Goal: Task Accomplishment & Management: Use online tool/utility

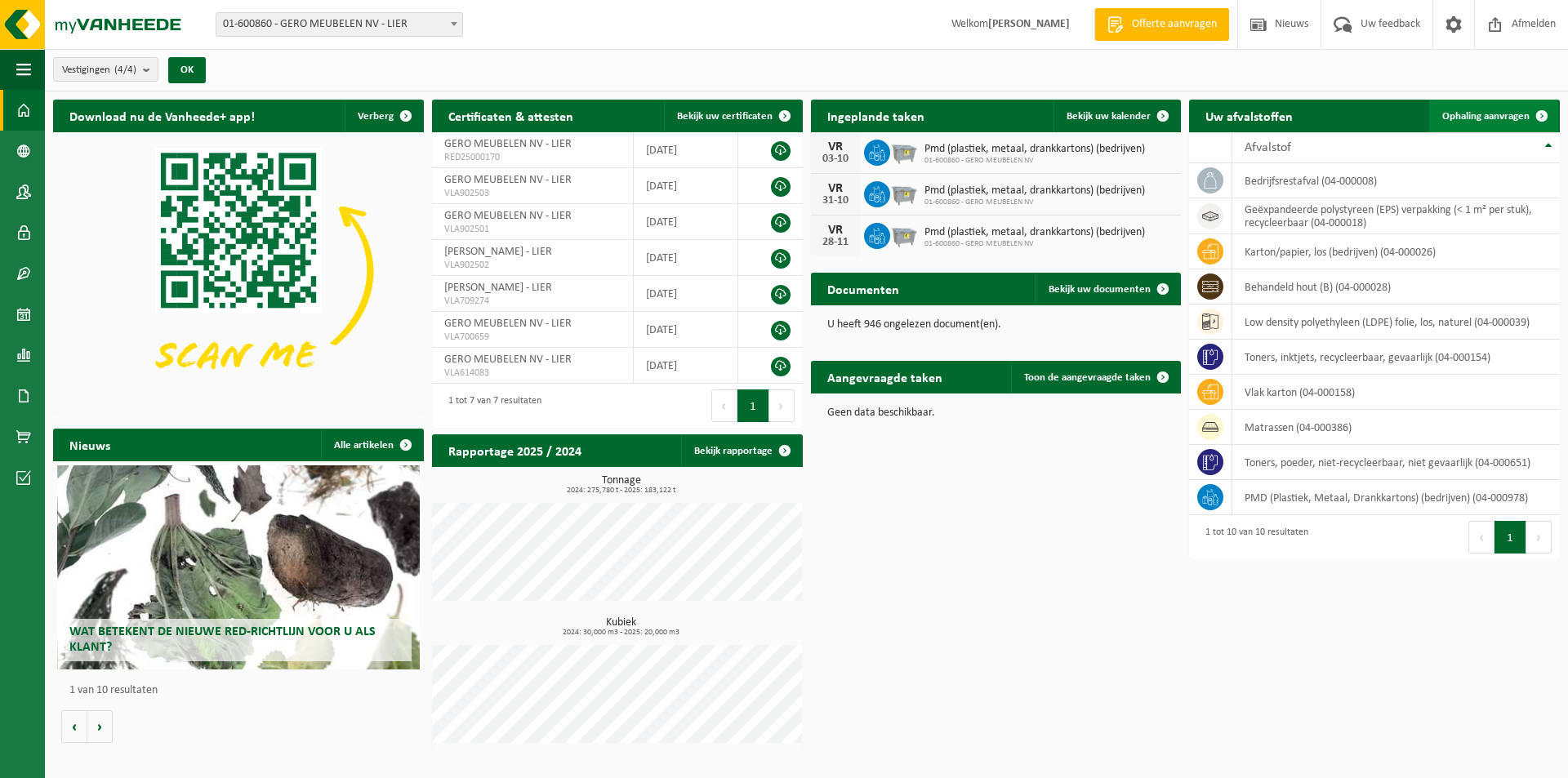
click at [1513, 111] on span "Ophaling aanvragen" at bounding box center [1485, 117] width 87 height 11
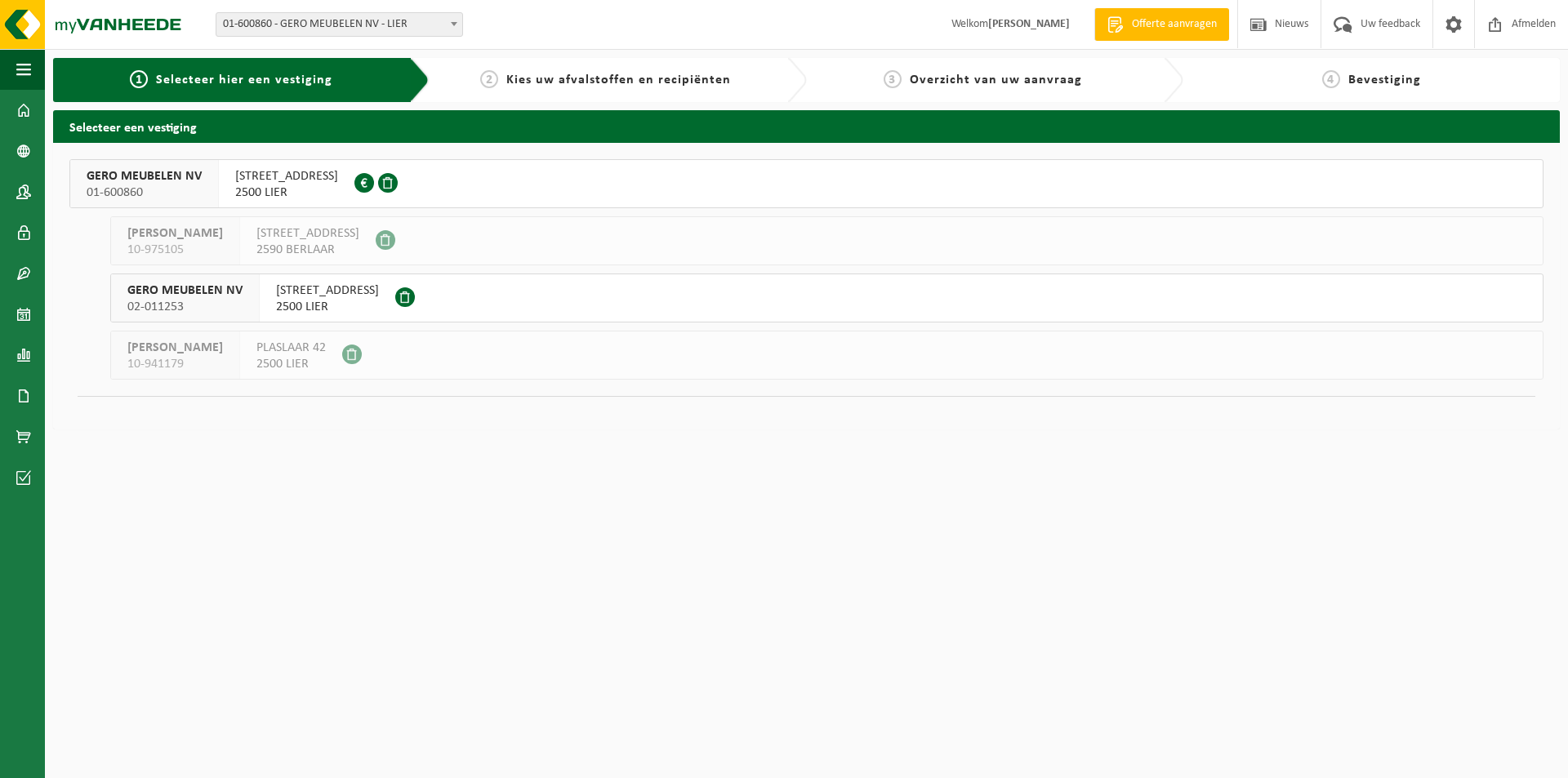
click at [333, 179] on span "AARSCHOTSESTEENWEG 151" at bounding box center [287, 176] width 103 height 17
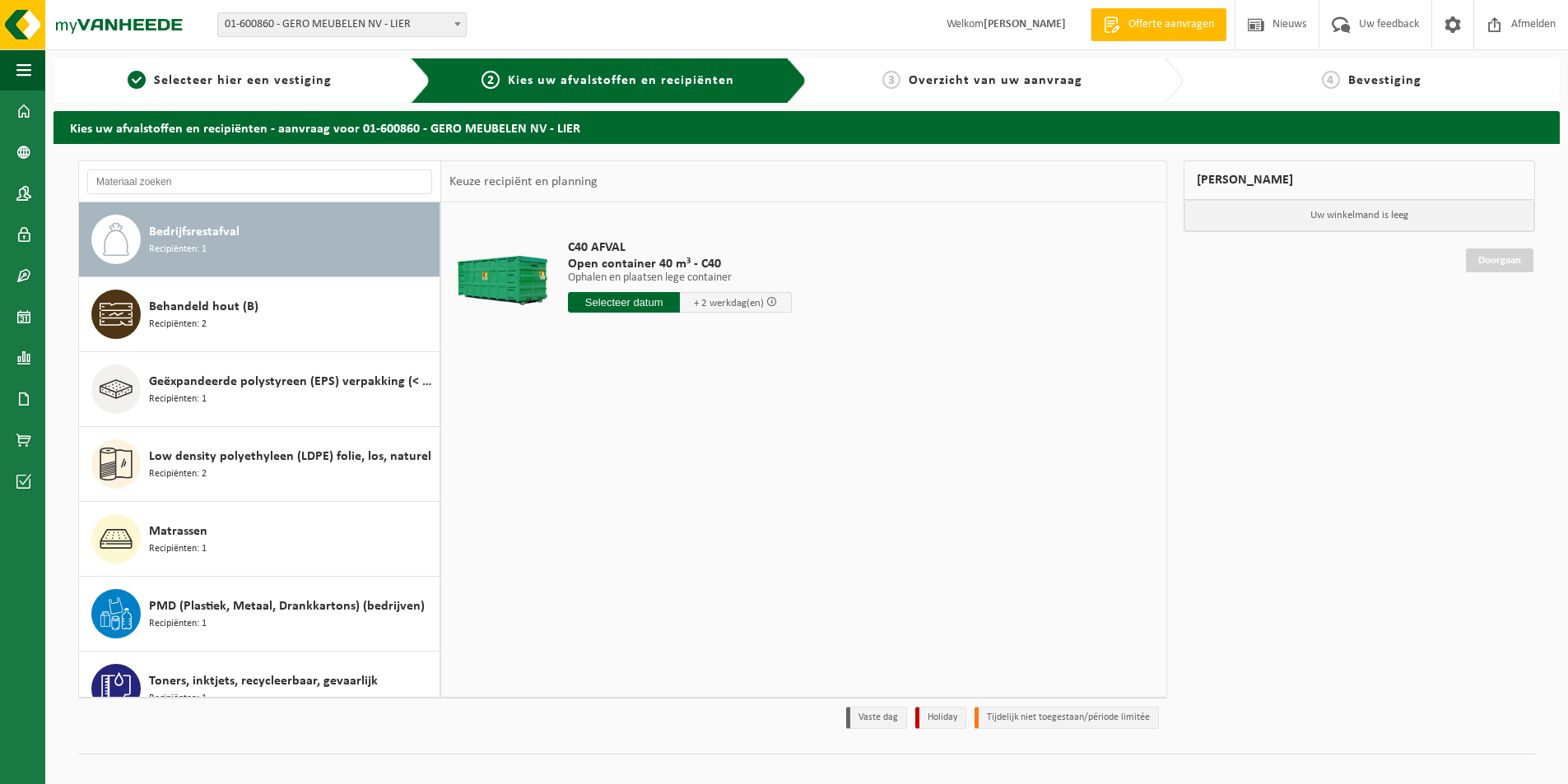
click at [272, 230] on div "Bedrijfsrestafval Recipiënten: 1" at bounding box center [292, 239] width 286 height 49
click at [641, 302] on input "text" at bounding box center [623, 303] width 112 height 20
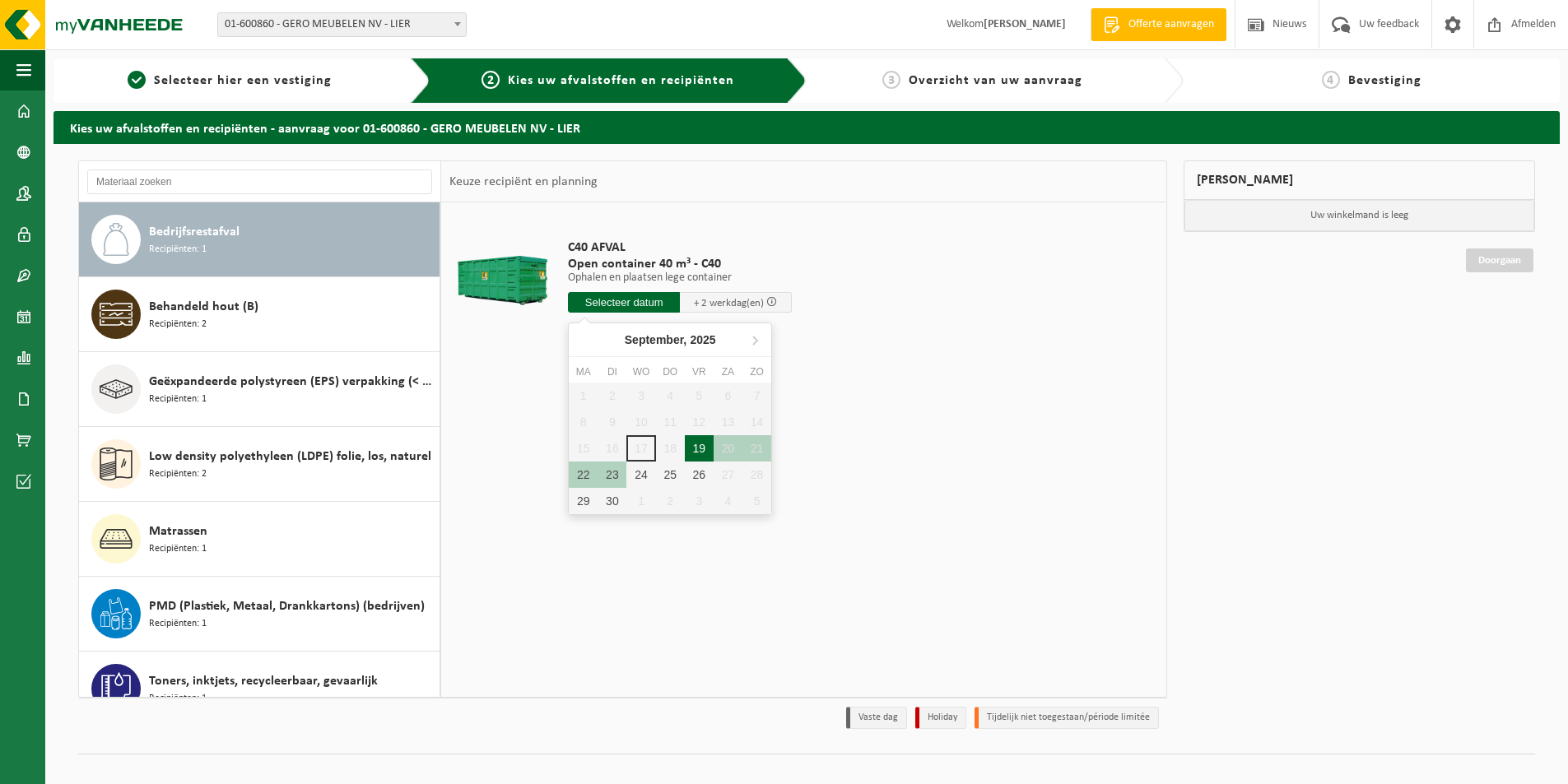
click at [696, 447] on div "19" at bounding box center [699, 448] width 29 height 26
type input "Van 2025-09-19"
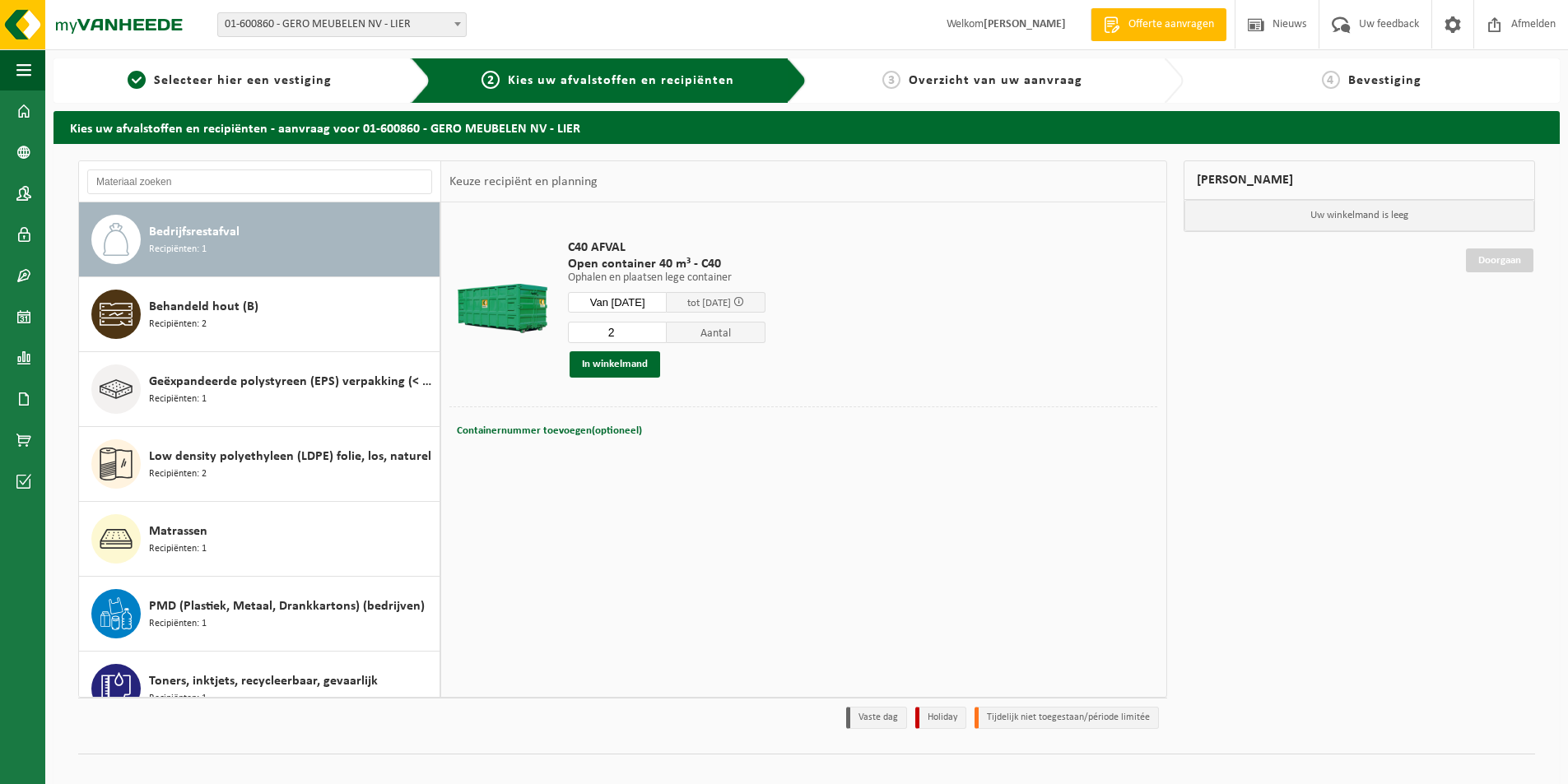
type input "2"
click at [666, 329] on input "2" at bounding box center [616, 332] width 99 height 21
click at [619, 367] on button "In winkelmand" at bounding box center [615, 365] width 91 height 26
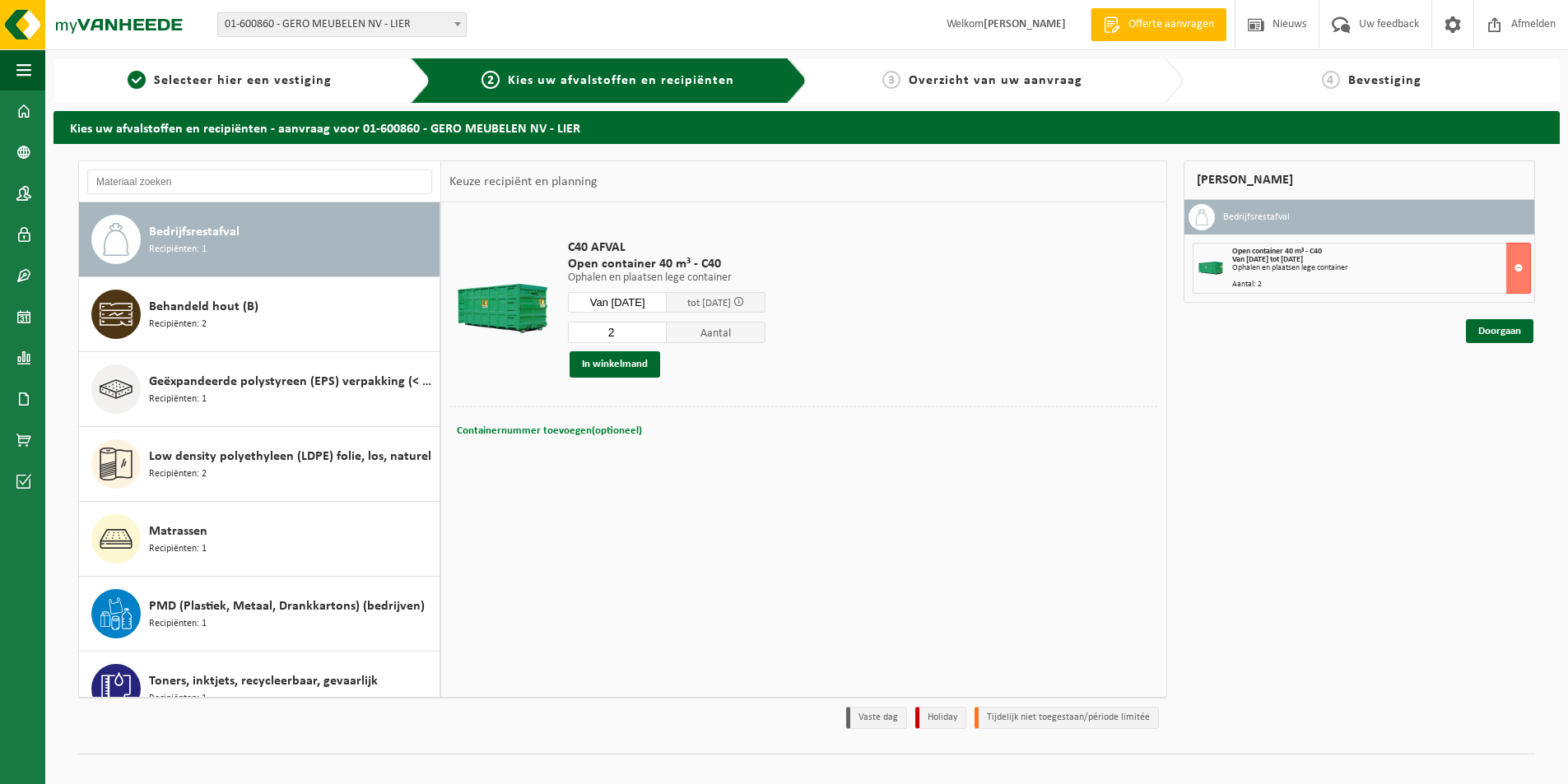
click at [566, 431] on span "Containernummer toevoegen(optioneel)" at bounding box center [549, 431] width 185 height 11
type input "c"
click at [584, 436] on input "text" at bounding box center [687, 430] width 345 height 22
type input "C40-20298"
click at [566, 446] on input "text" at bounding box center [684, 454] width 345 height 22
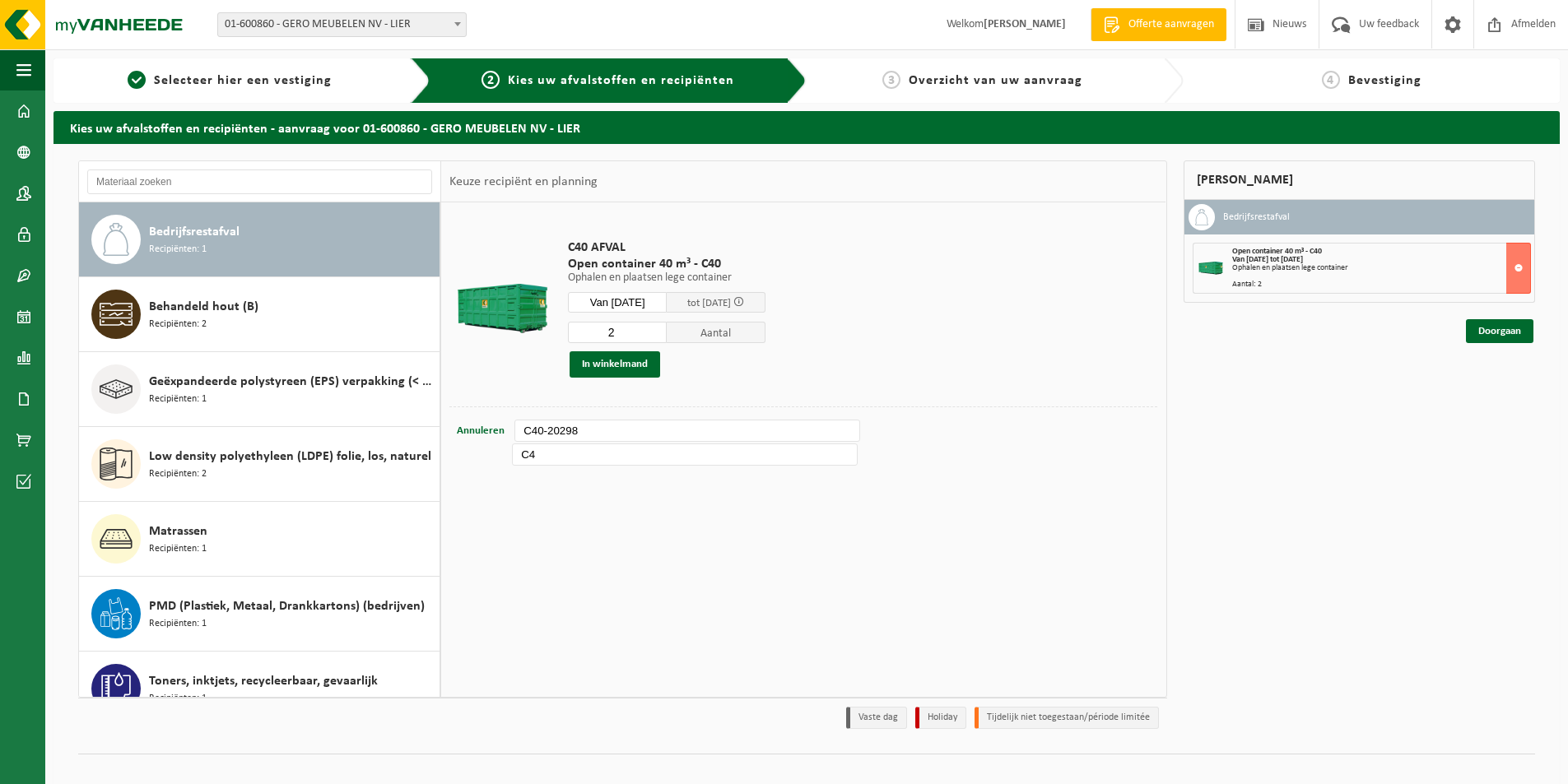
type input "C"
type input "C40-1435"
click at [597, 434] on input "C40-20298" at bounding box center [687, 430] width 345 height 22
click at [566, 430] on input "C40-20298" at bounding box center [687, 430] width 345 height 22
type input "C40-2098"
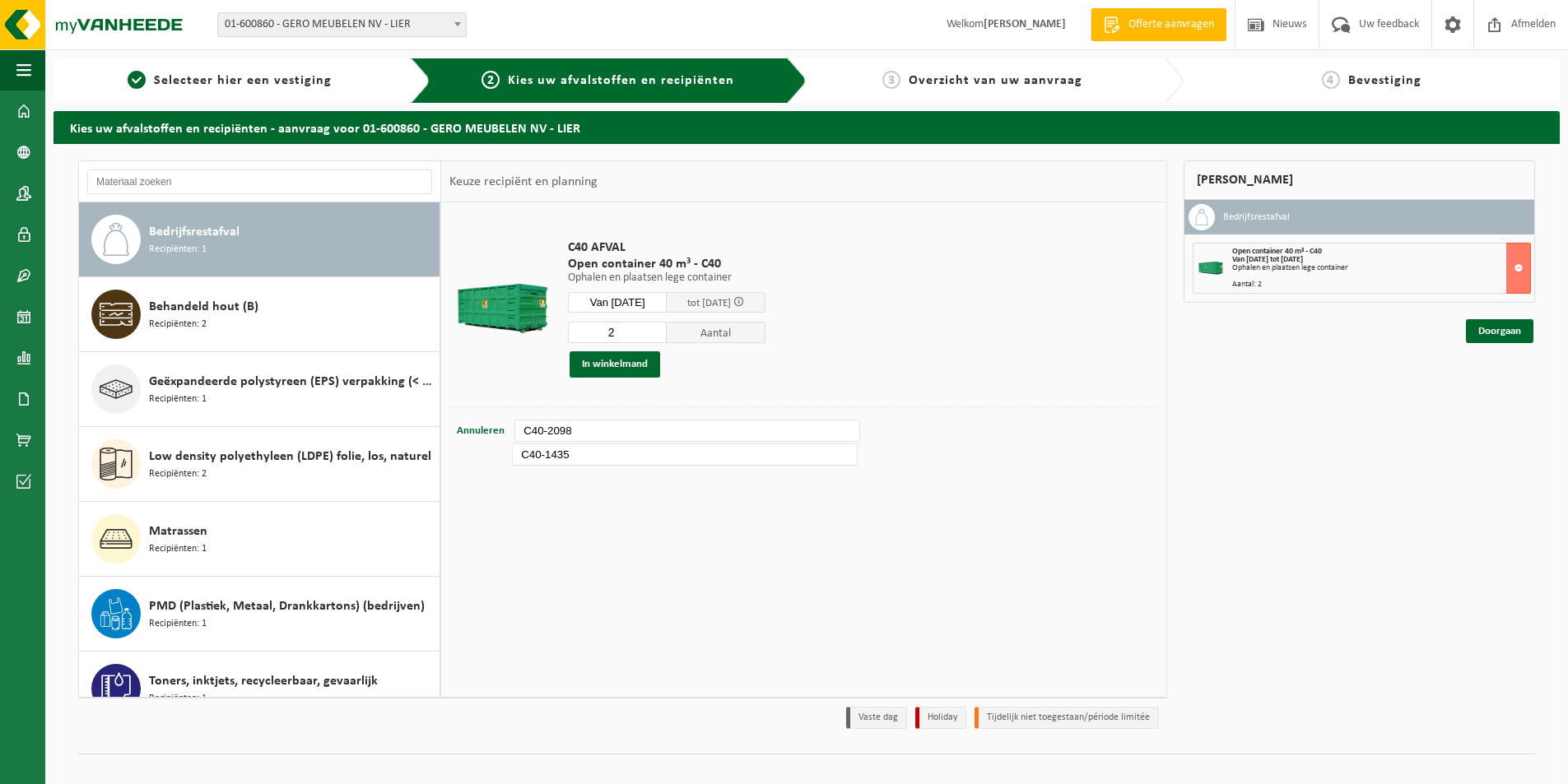
click at [663, 460] on input "C40-1435" at bounding box center [684, 454] width 345 height 22
click at [1510, 326] on link "Doorgaan" at bounding box center [1499, 331] width 68 height 24
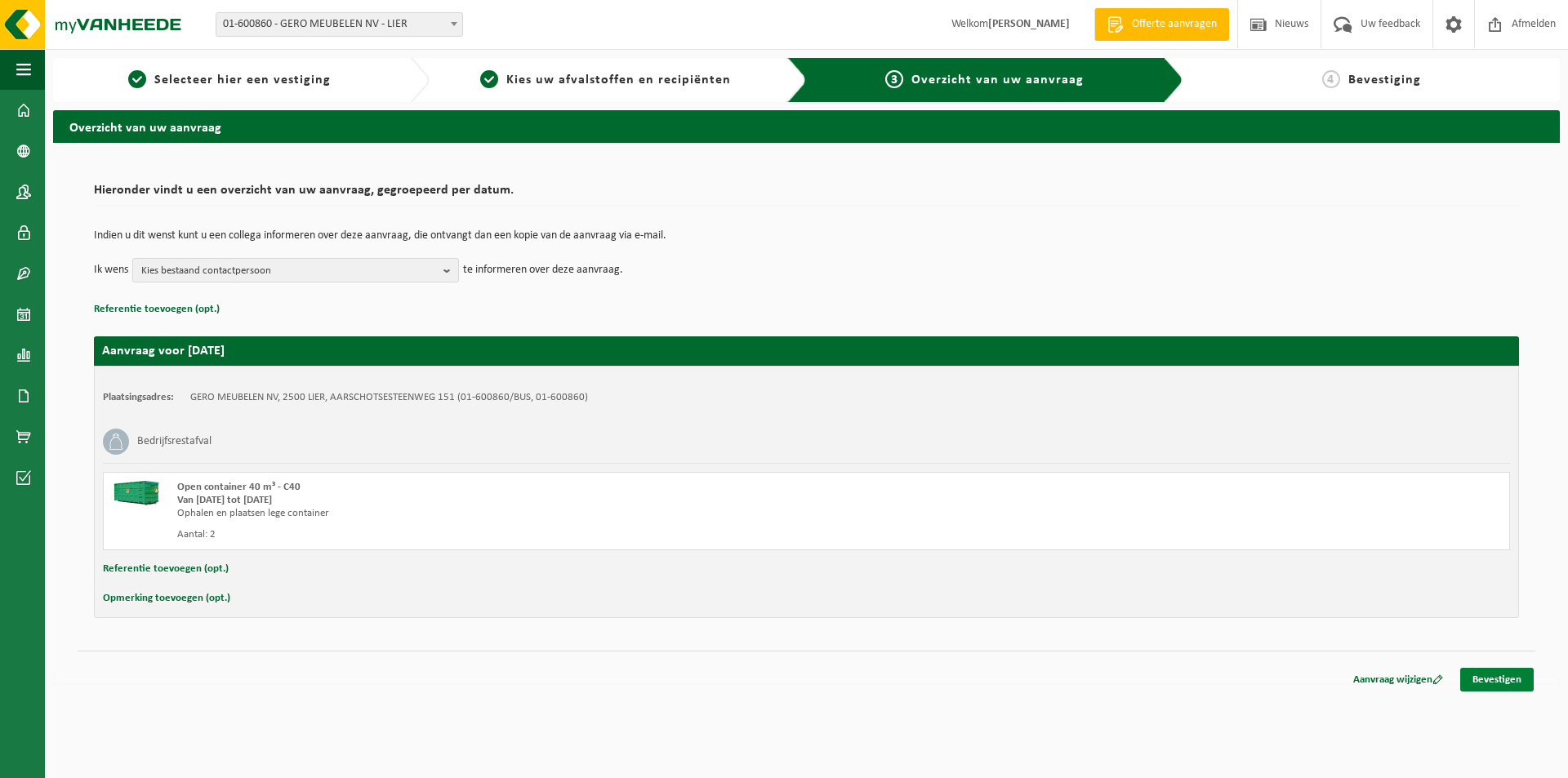
click at [1496, 673] on link "Bevestigen" at bounding box center [1497, 680] width 73 height 24
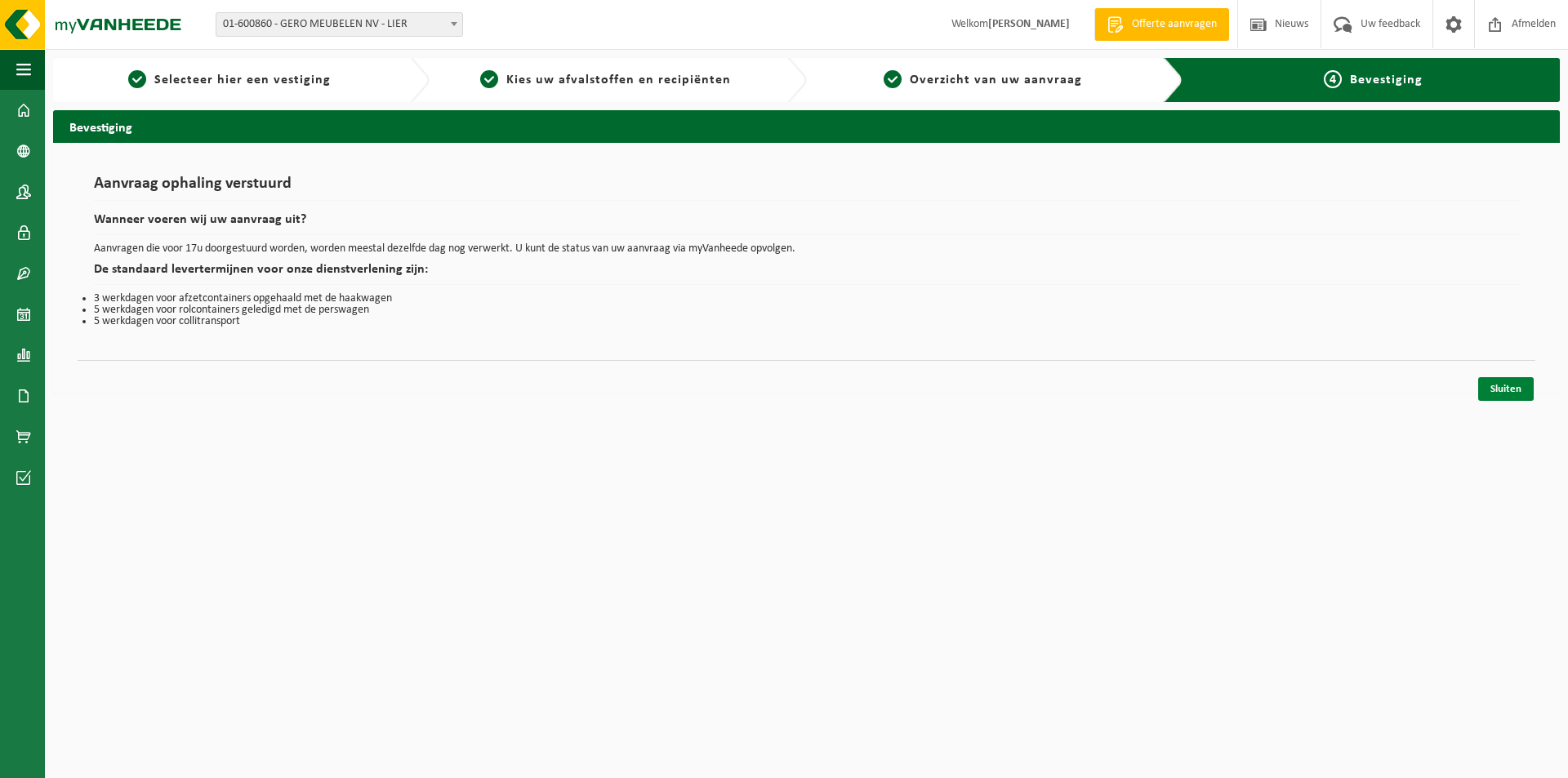
click at [1506, 385] on link "Sluiten" at bounding box center [1506, 389] width 55 height 24
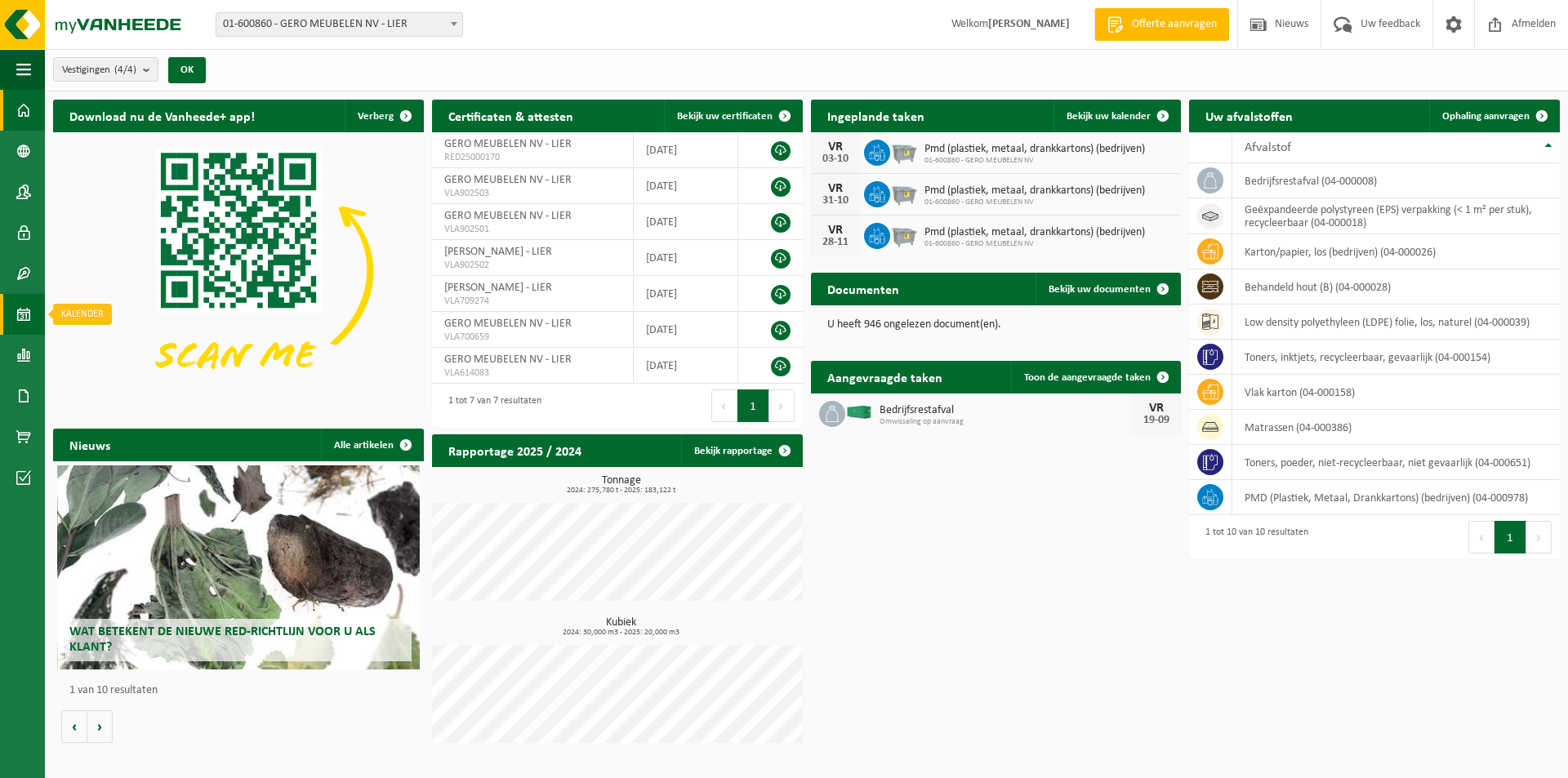
click at [28, 318] on span at bounding box center [24, 314] width 15 height 40
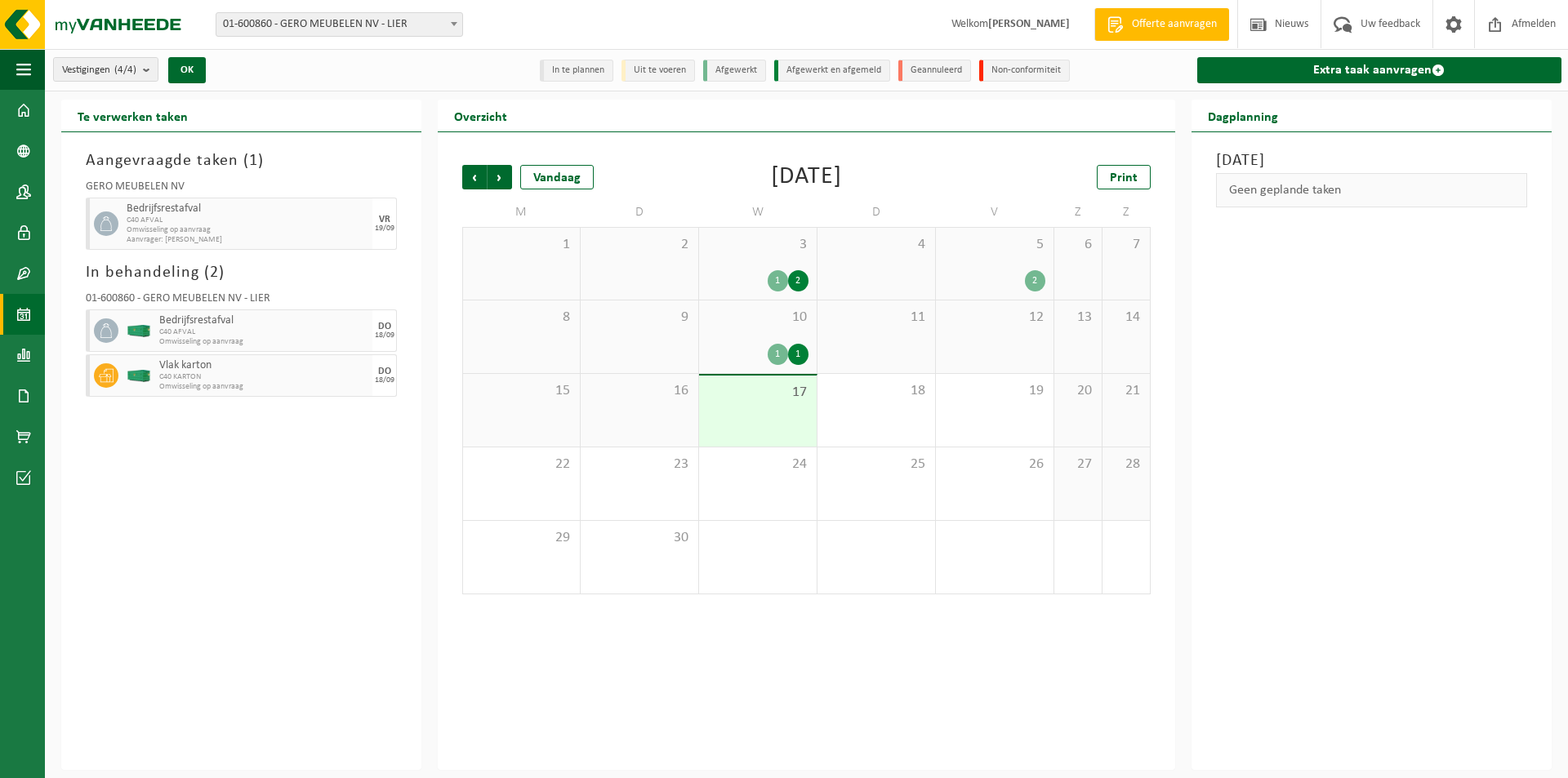
click at [765, 426] on div "17" at bounding box center [758, 411] width 118 height 71
click at [764, 365] on div "10 1 1" at bounding box center [758, 336] width 118 height 73
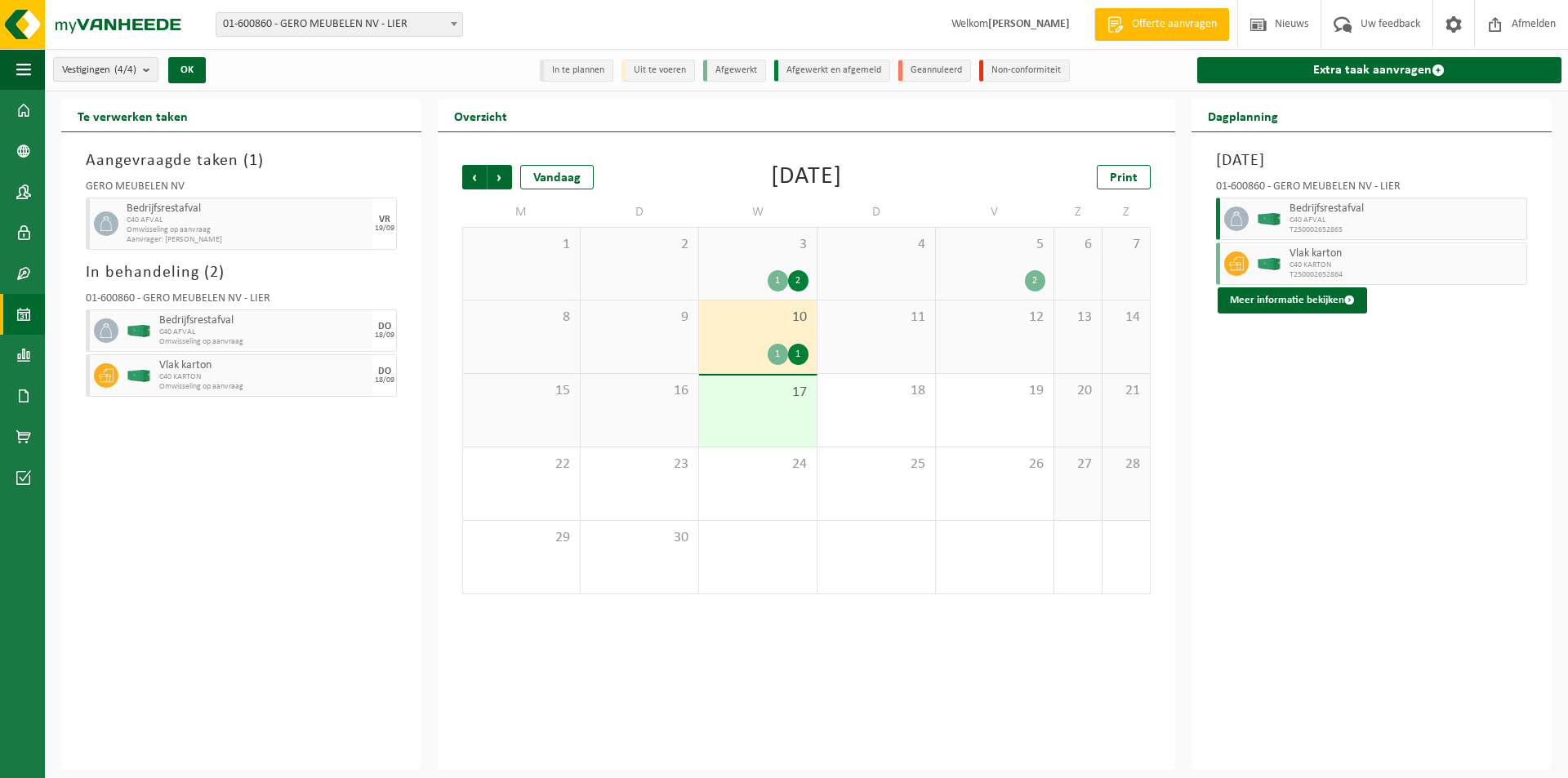
click at [764, 357] on div "1 1" at bounding box center [758, 354] width 101 height 21
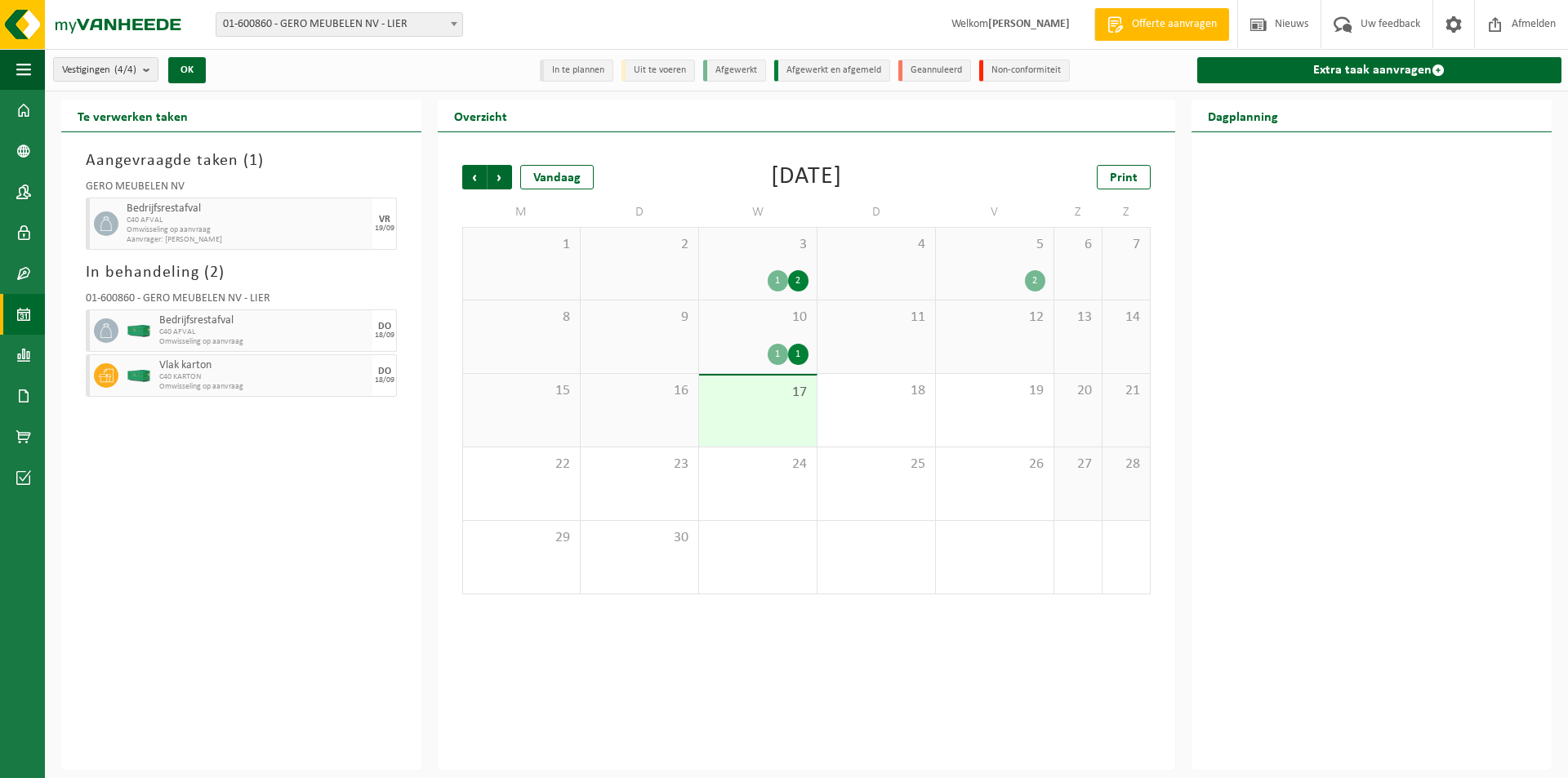
click at [769, 354] on div "1" at bounding box center [778, 354] width 20 height 21
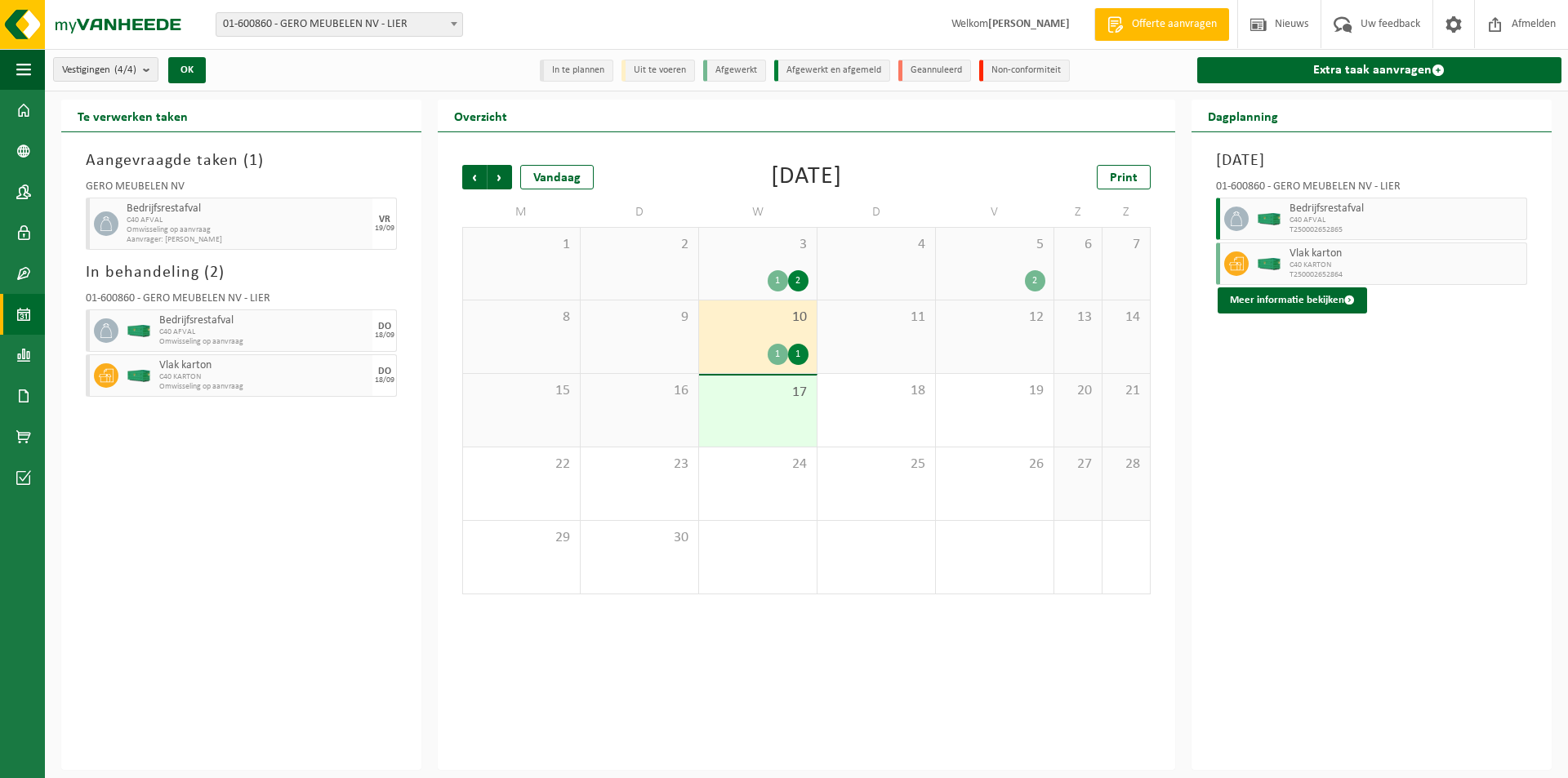
click at [202, 438] on div "Aangevraagde taken ( 1 ) GERO MEUBELEN NV Bedrijfsrestafval C40 AFVAL Omwisseli…" at bounding box center [242, 451] width 360 height 637
click at [1296, 259] on span "Vlak karton" at bounding box center [1405, 254] width 232 height 13
click at [1297, 246] on div "Vlak karton C40 KARTON T250002652864" at bounding box center [1405, 264] width 242 height 42
click at [28, 351] on span at bounding box center [24, 355] width 15 height 40
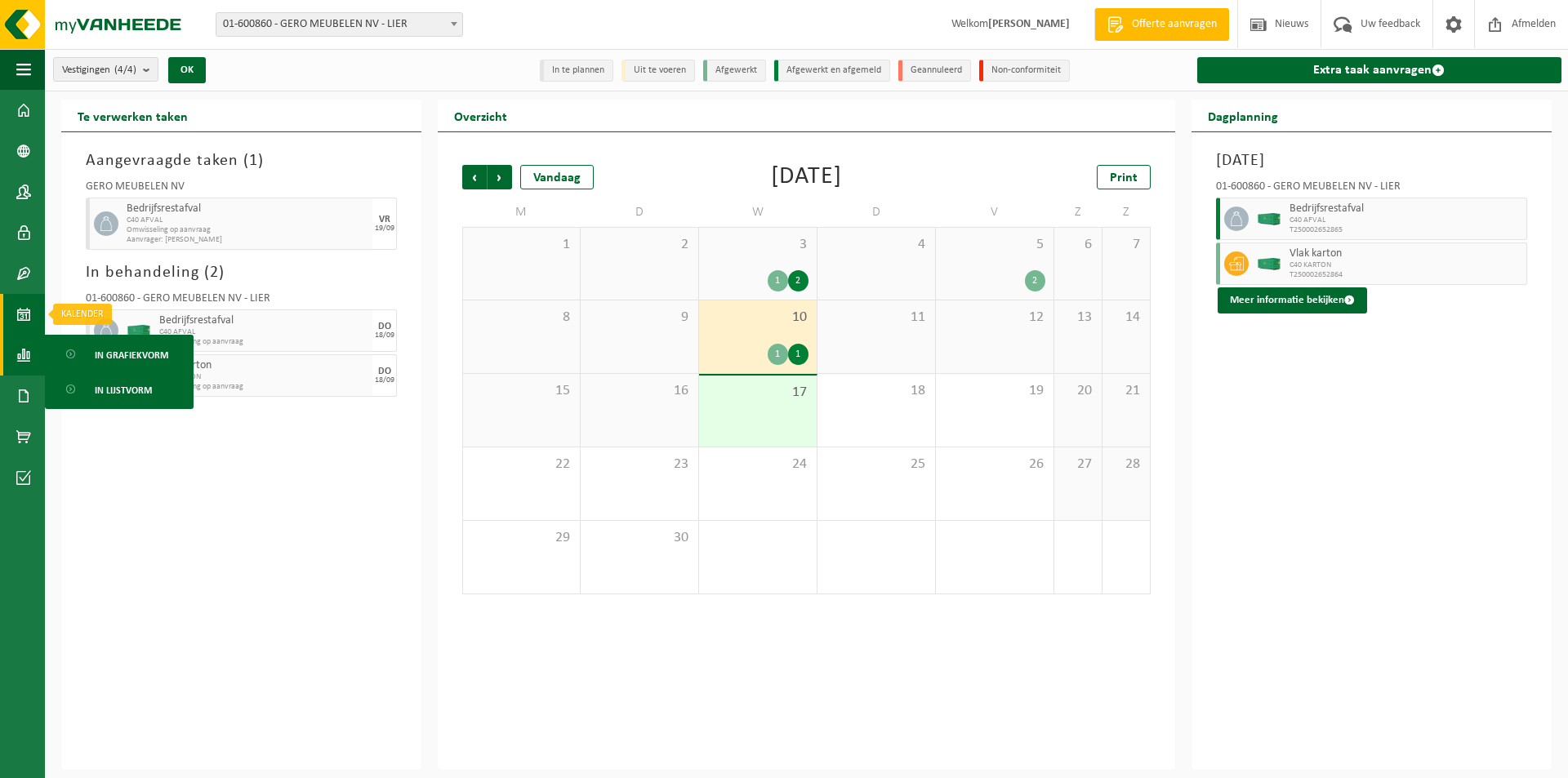
click at [20, 310] on span at bounding box center [24, 314] width 15 height 40
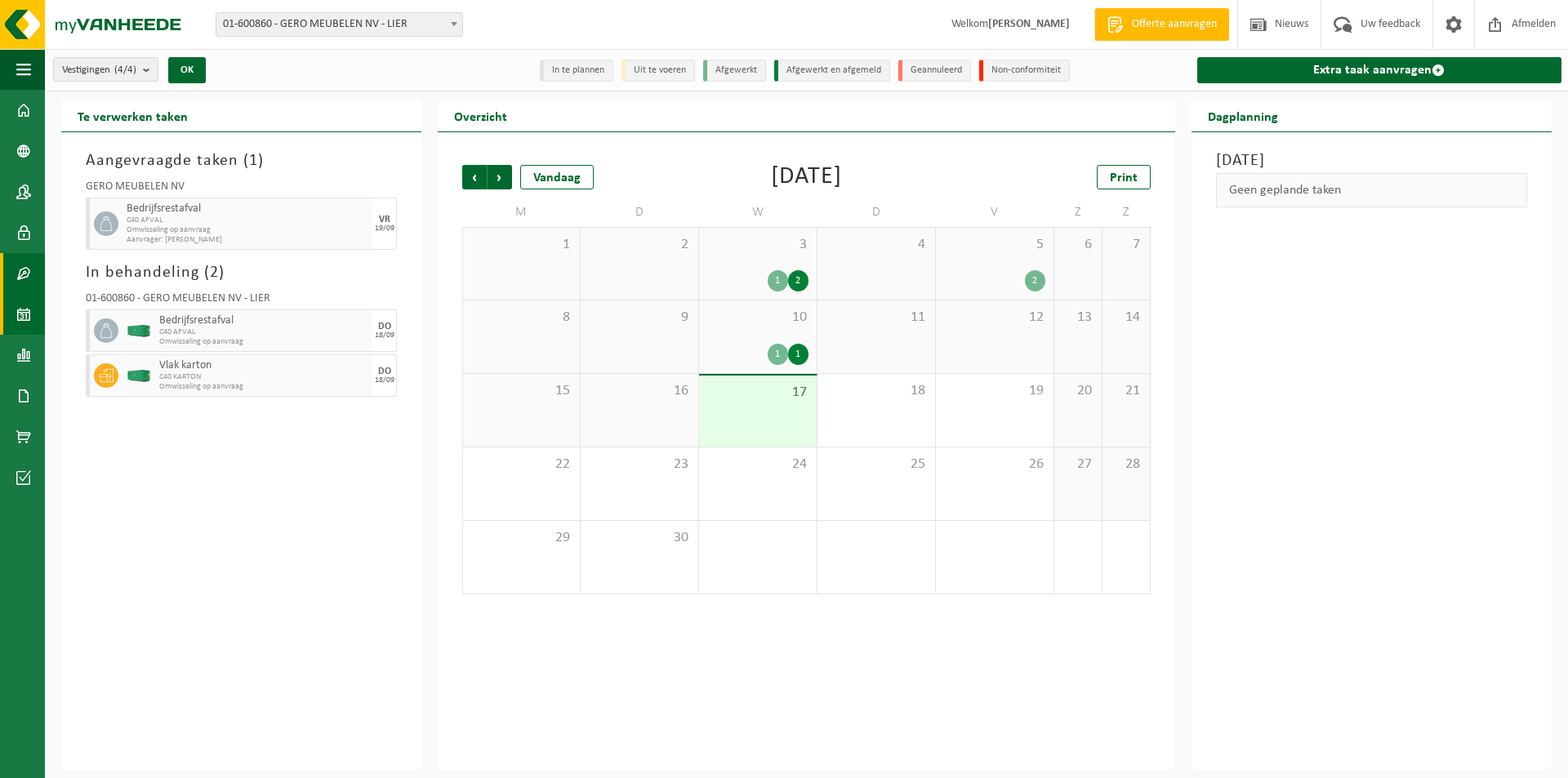
click at [27, 268] on span at bounding box center [24, 274] width 15 height 40
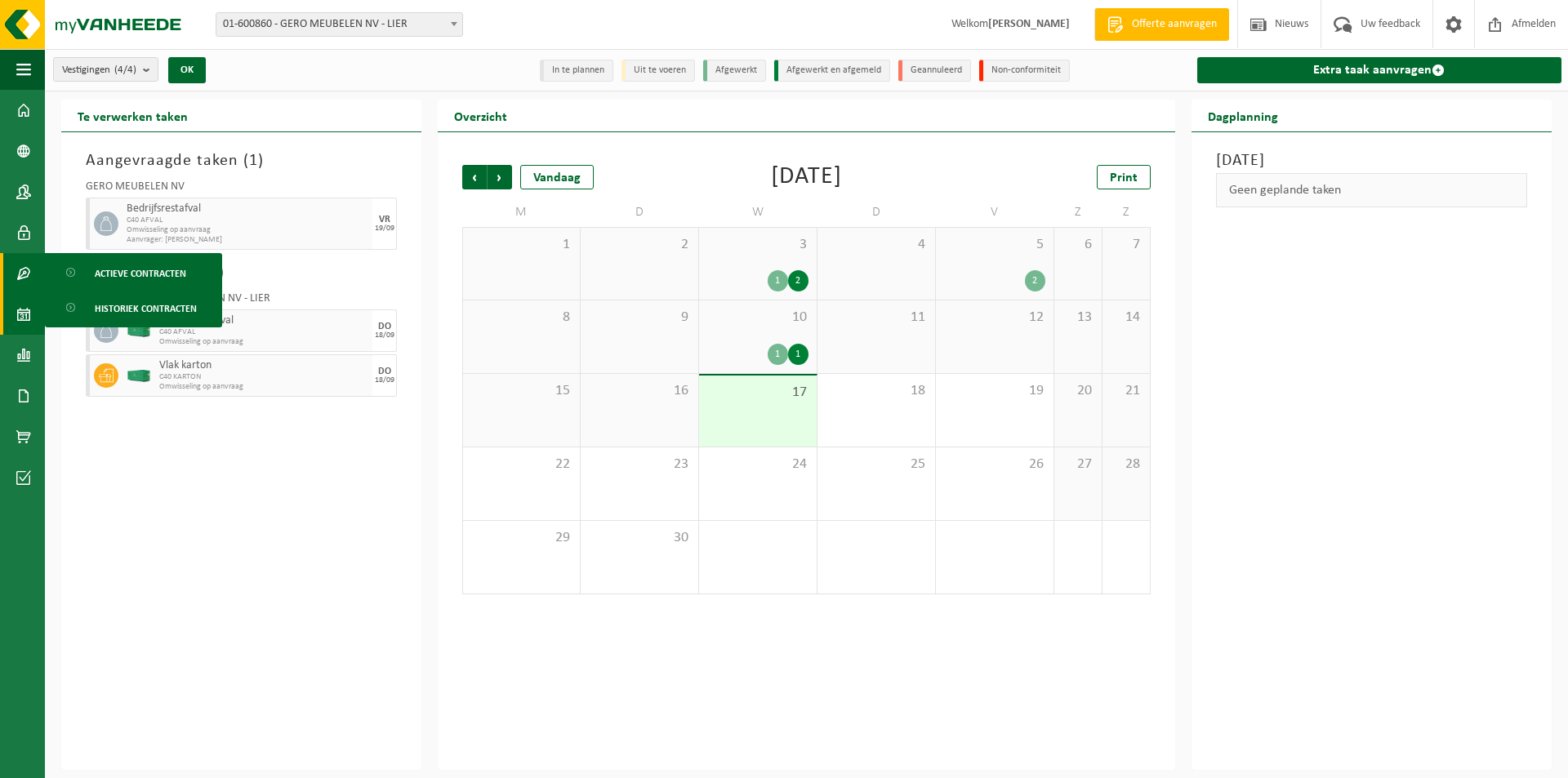
click at [27, 268] on span at bounding box center [24, 274] width 15 height 40
